Goal: Check status

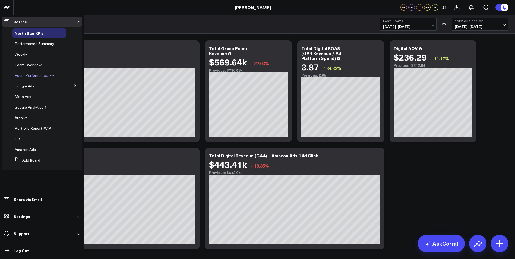
click at [35, 75] on span "Ecom Performance" at bounding box center [31, 75] width 33 height 5
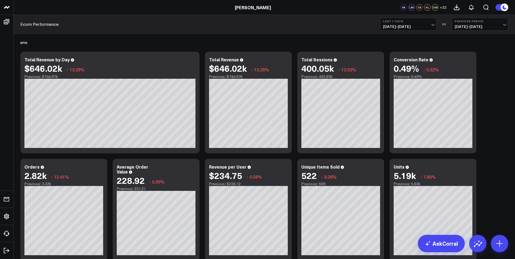
click at [477, 25] on span "[DATE] - [DATE]" at bounding box center [479, 26] width 50 height 4
click at [459, 59] on link "YoY" at bounding box center [480, 57] width 56 height 10
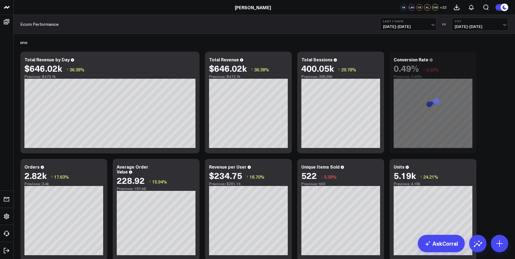
click at [422, 28] on span "[DATE] - [DATE]" at bounding box center [408, 26] width 50 height 4
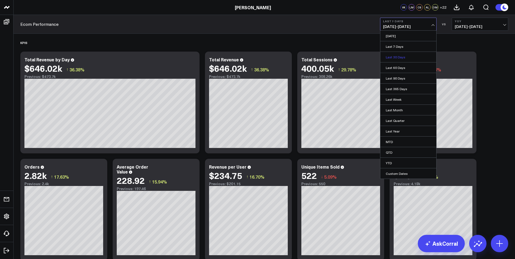
click at [399, 57] on link "Last 30 Days" at bounding box center [408, 57] width 56 height 10
